Goal: Ask a question

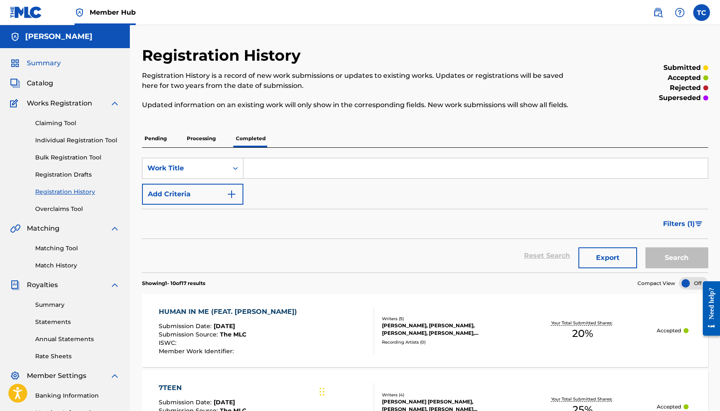
click at [50, 65] on span "Summary" at bounding box center [44, 63] width 34 height 10
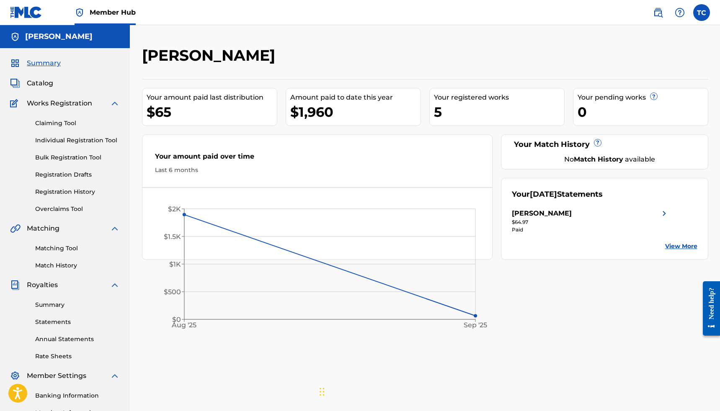
click at [710, 315] on div "Need help?" at bounding box center [711, 303] width 11 height 32
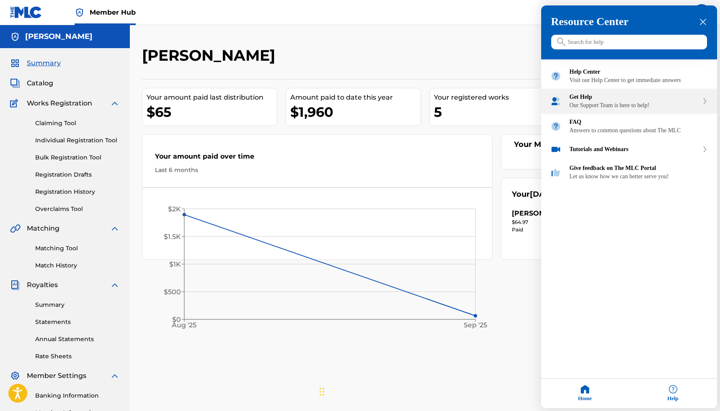
click at [607, 109] on div "Our Support Team is here to help!" at bounding box center [634, 105] width 129 height 7
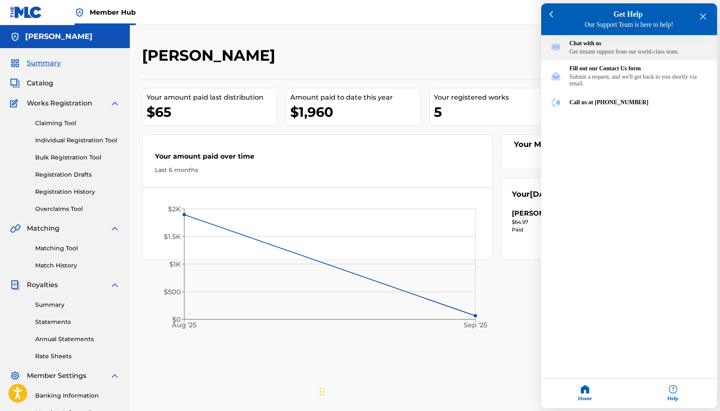
click at [594, 52] on div "Get instant support from our world-class team." at bounding box center [639, 52] width 138 height 7
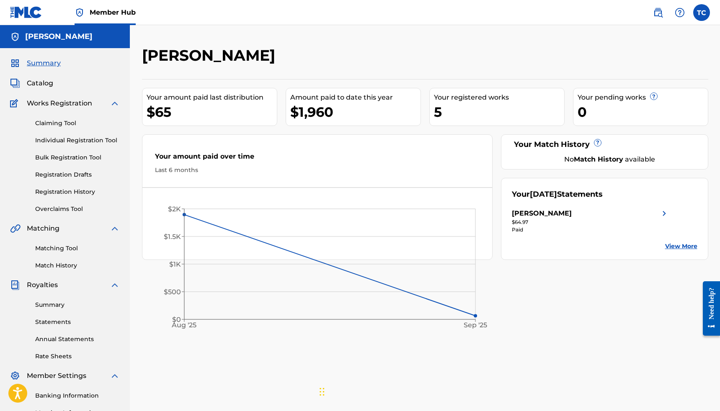
click at [321, 392] on div "Chat Widget" at bounding box center [265, 243] width 188 height 337
drag, startPoint x: 321, startPoint y: 392, endPoint x: 348, endPoint y: 374, distance: 32.9
click at [348, 374] on div "Chat Widget" at bounding box center [272, 235] width 188 height 337
drag, startPoint x: 346, startPoint y: 373, endPoint x: 568, endPoint y: 401, distance: 224.6
click at [568, 401] on div "Chat Widget" at bounding box center [509, 243] width 188 height 337
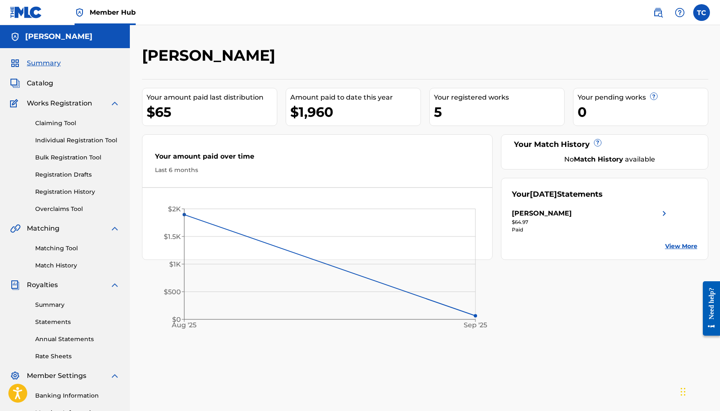
drag, startPoint x: 567, startPoint y: 391, endPoint x: 712, endPoint y: 408, distance: 145.5
click at [712, 408] on div "Chat Widget" at bounding box center [626, 243] width 188 height 337
